Goal: Information Seeking & Learning: Learn about a topic

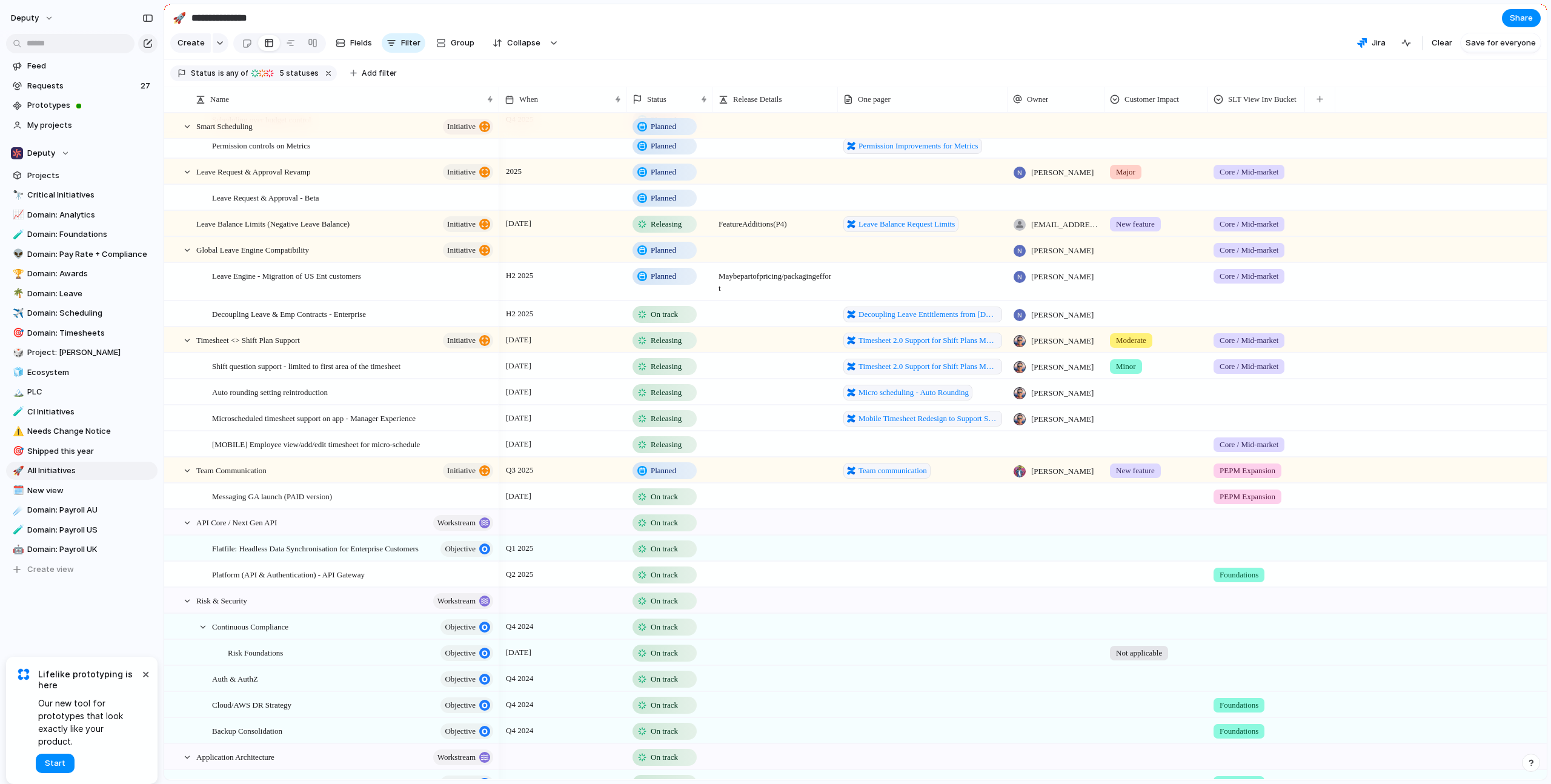
scroll to position [1322, 0]
click at [83, 324] on link "🎯 Domain: Timesheets" at bounding box center [81, 333] width 152 height 18
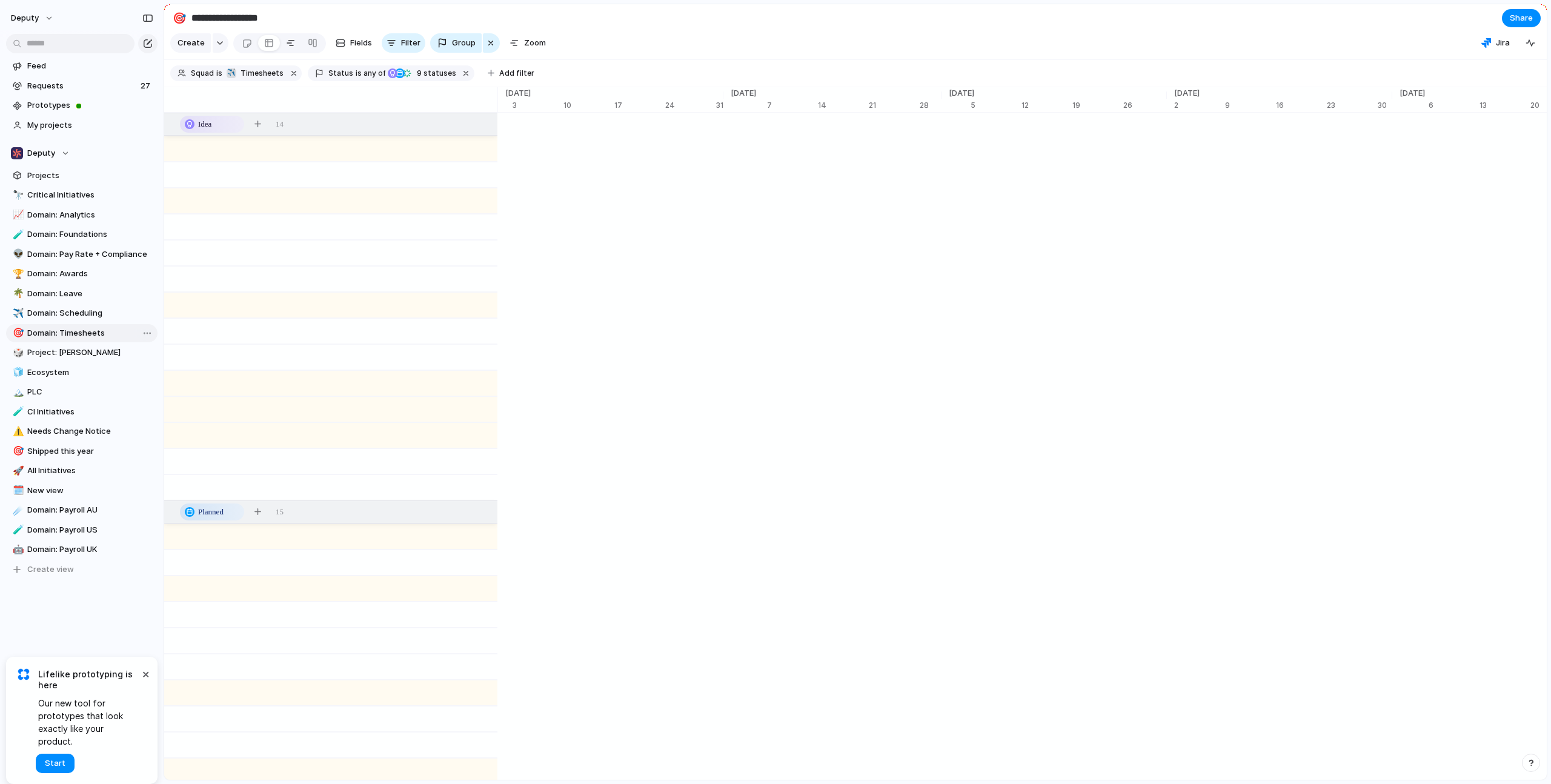
type input "**********"
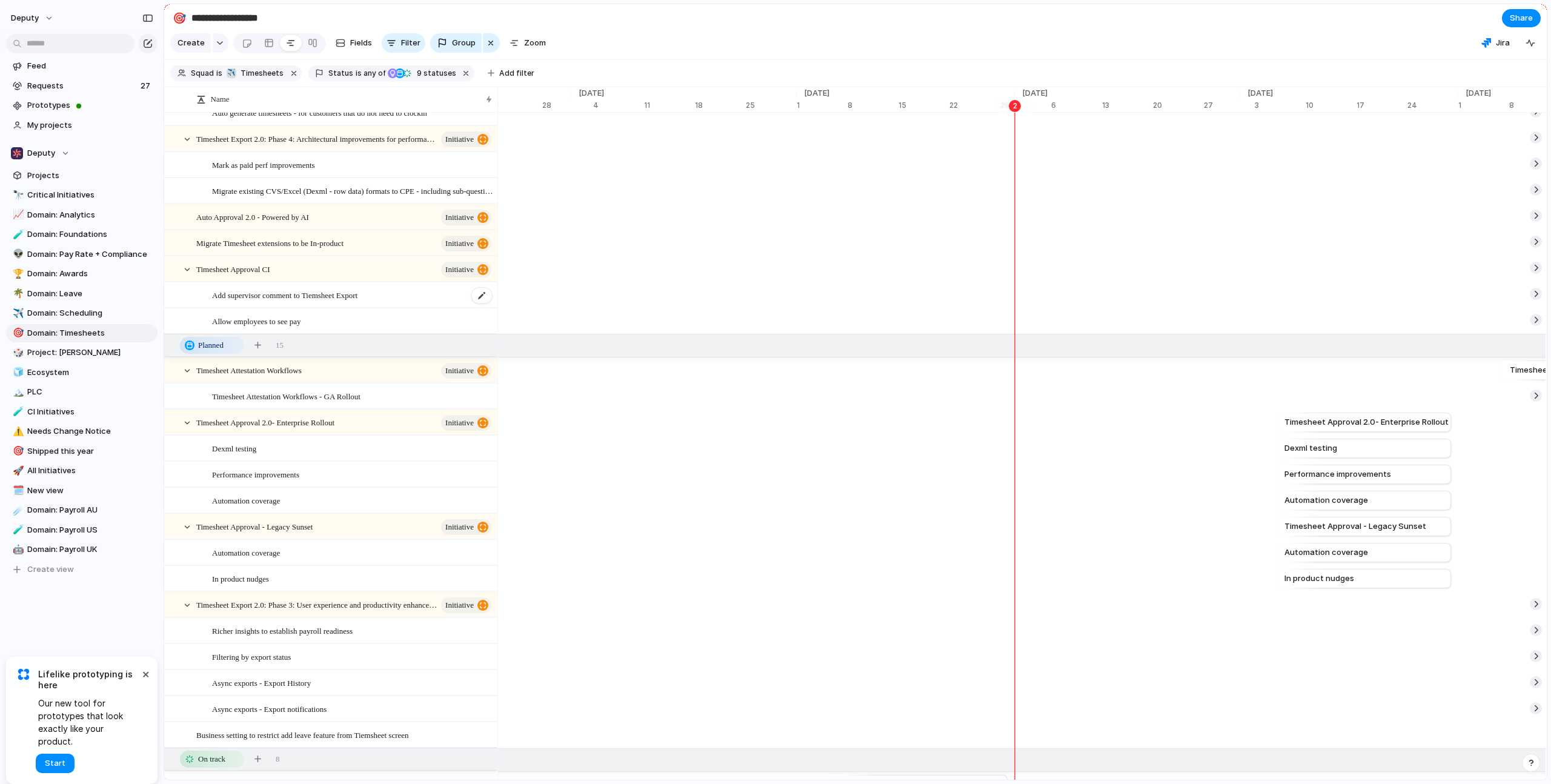
click at [290, 295] on span "Add supervisor comment to Tiemsheet Export" at bounding box center [285, 294] width 146 height 14
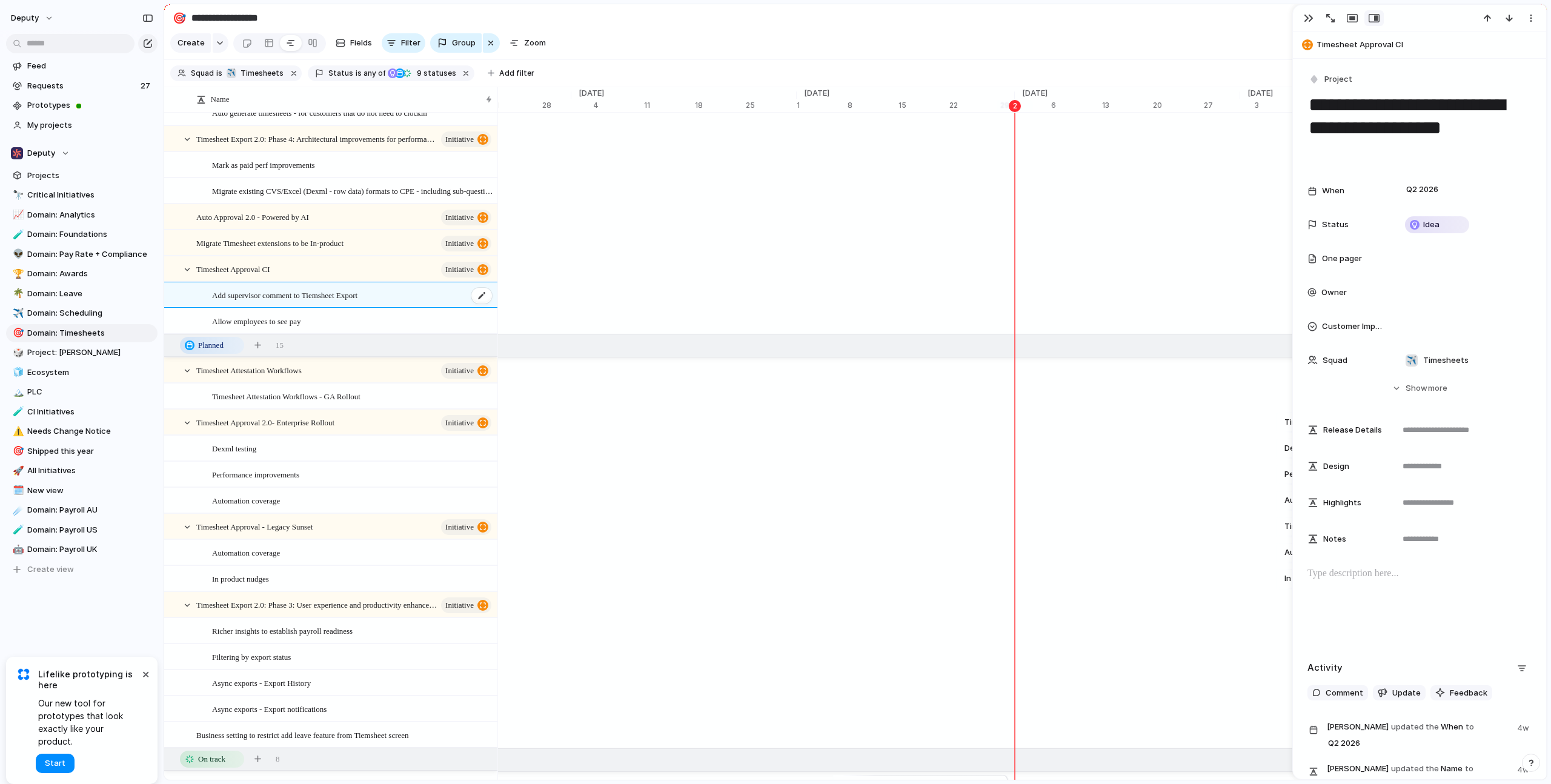
scroll to position [165, 0]
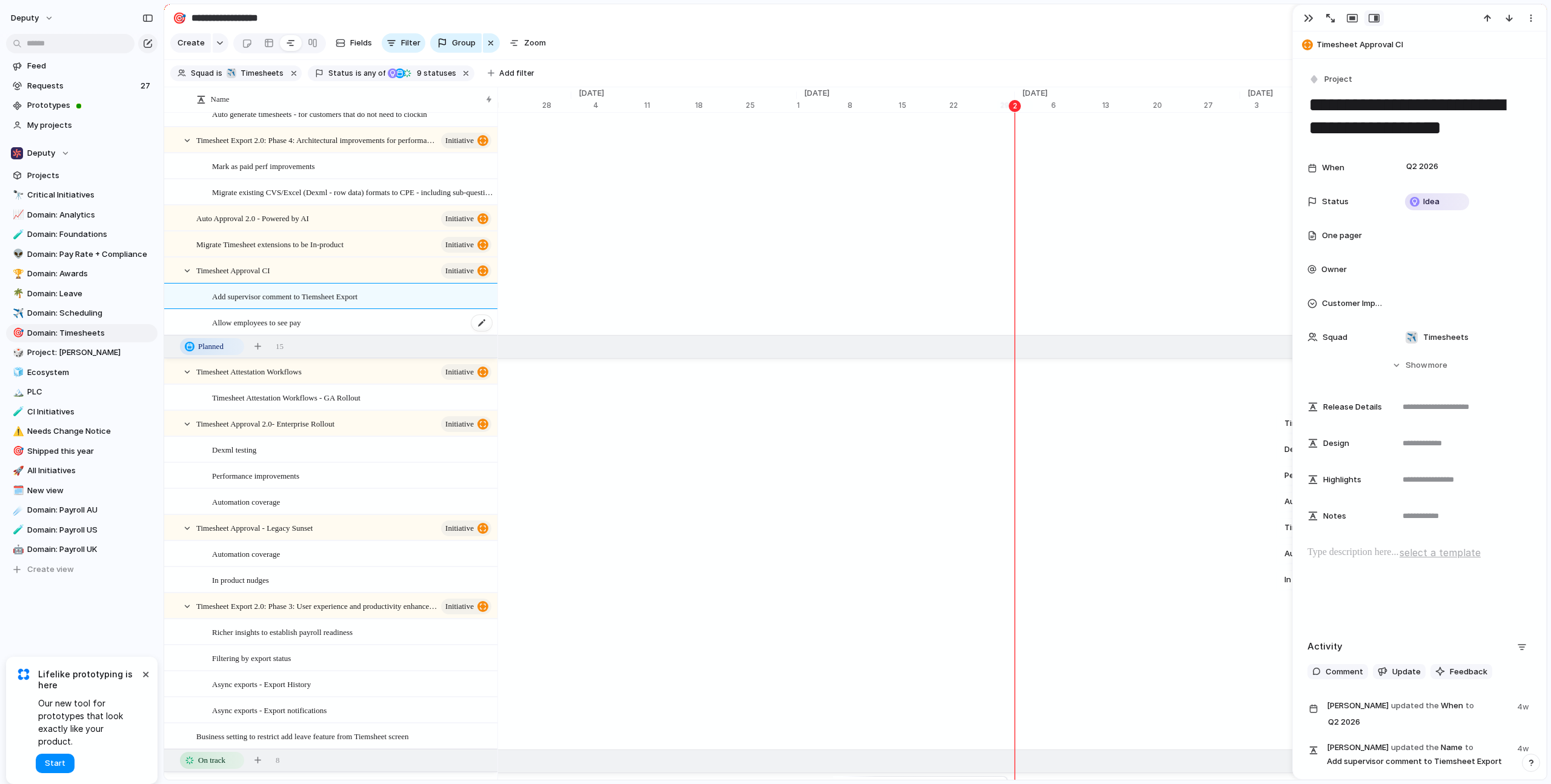
click at [283, 321] on span "Allow employees to see pay" at bounding box center [257, 321] width 89 height 14
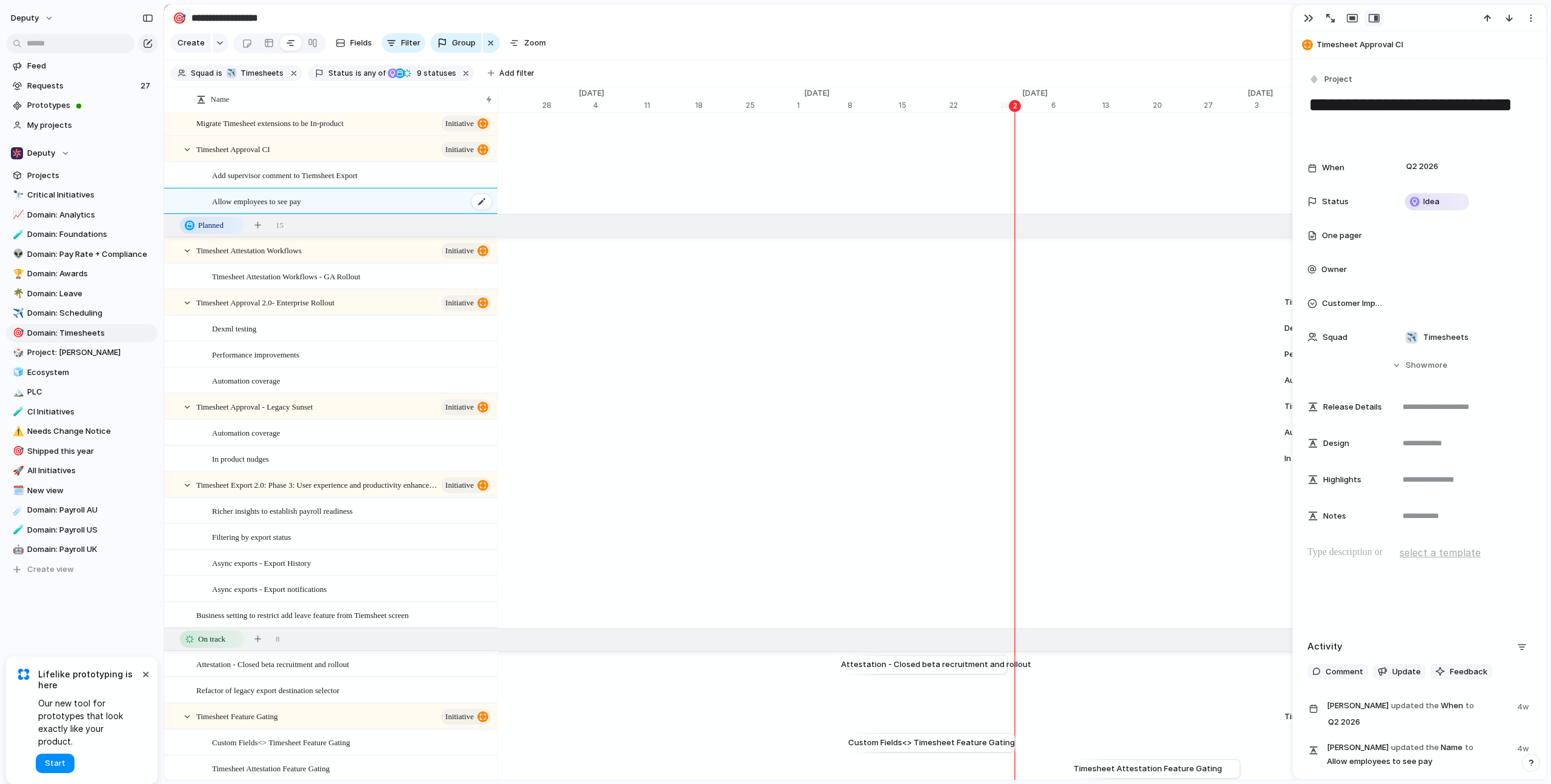
scroll to position [288, 0]
click at [303, 279] on span "Timesheet Attestation Workflows - GA Rollout" at bounding box center [286, 274] width 149 height 14
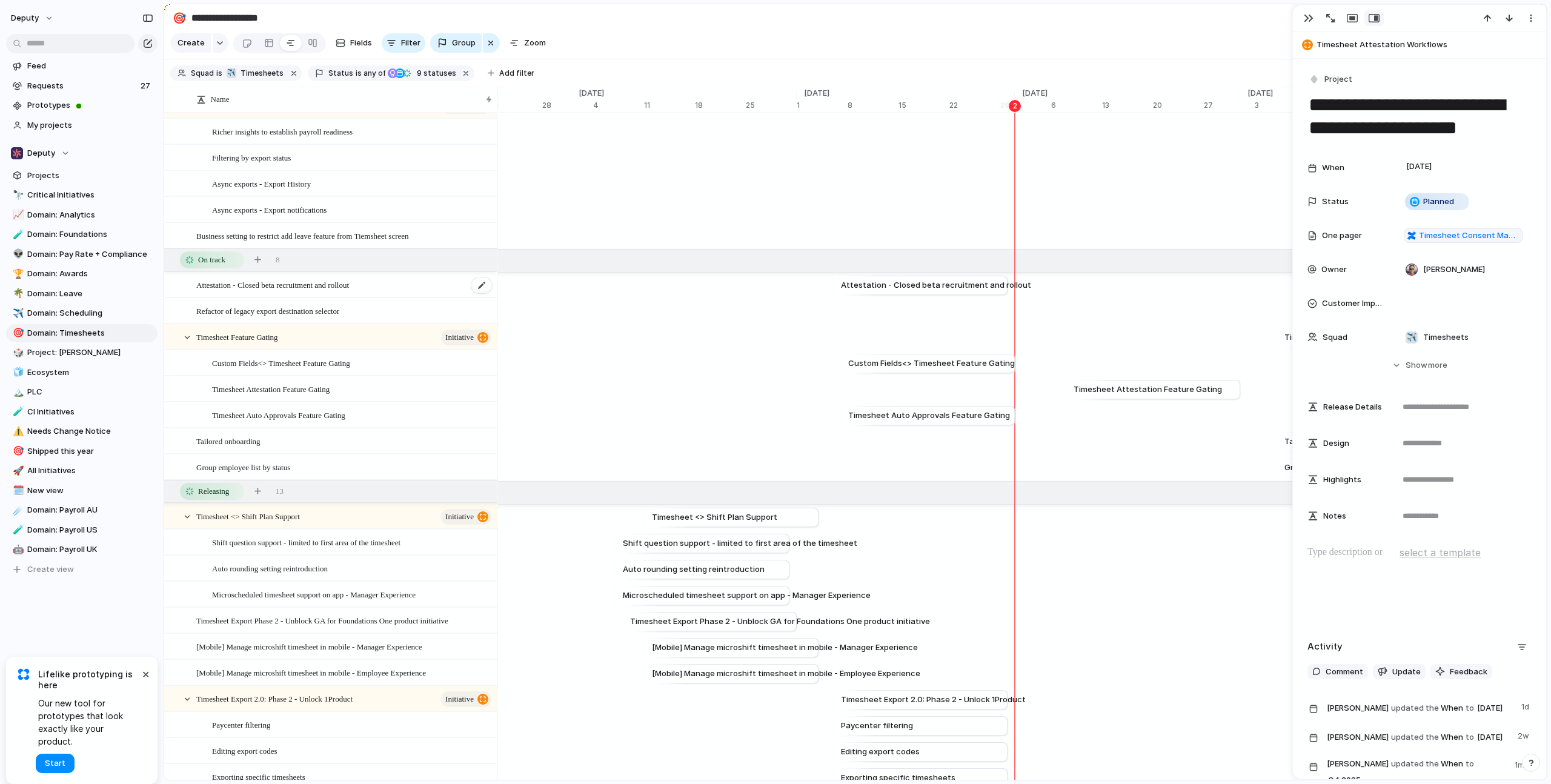
scroll to position [667, 0]
click at [319, 286] on span "Attestation - Closed beta recruitment and rollout" at bounding box center [272, 283] width 152 height 14
type textarea "**********"
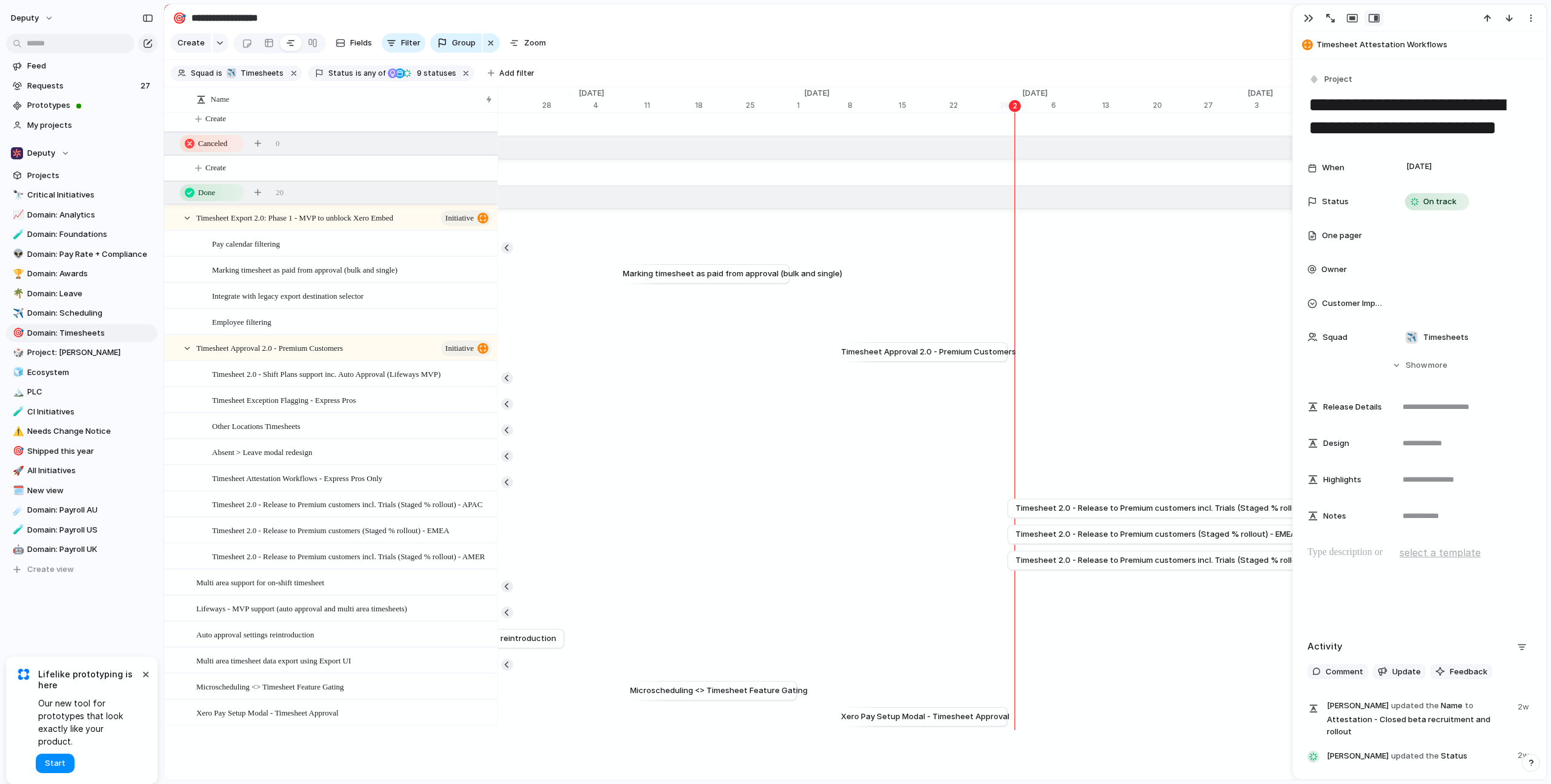
scroll to position [1524, 0]
